Goal: Task Accomplishment & Management: Use online tool/utility

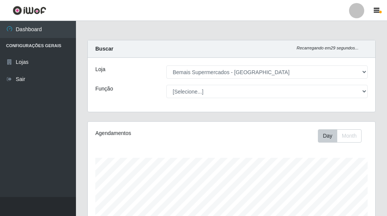
select select "249"
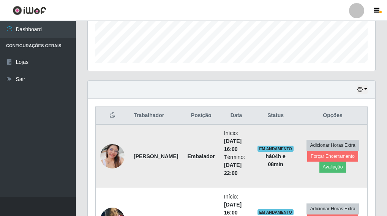
scroll to position [204, 0]
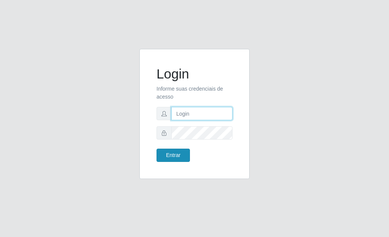
type input "[PERSON_NAME]"
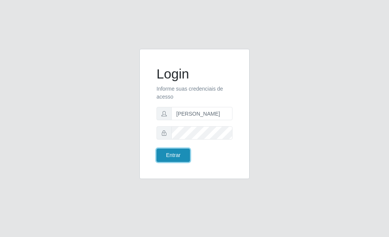
click at [179, 157] on button "Entrar" at bounding box center [172, 155] width 33 height 13
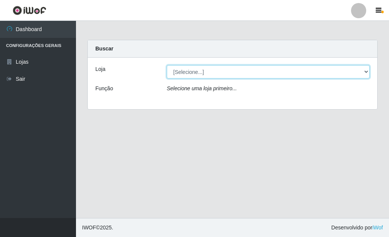
drag, startPoint x: 366, startPoint y: 72, endPoint x: 360, endPoint y: 72, distance: 5.7
click at [366, 72] on select "[Selecione...] Bemais Supermercados - [GEOGRAPHIC_DATA]" at bounding box center [268, 71] width 203 height 13
select select "249"
click at [167, 65] on select "[Selecione...] Bemais Supermercados - [GEOGRAPHIC_DATA]" at bounding box center [268, 71] width 203 height 13
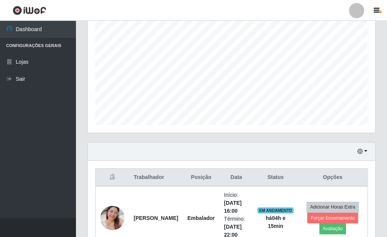
scroll to position [145, 0]
